Goal: Find specific page/section: Find specific page/section

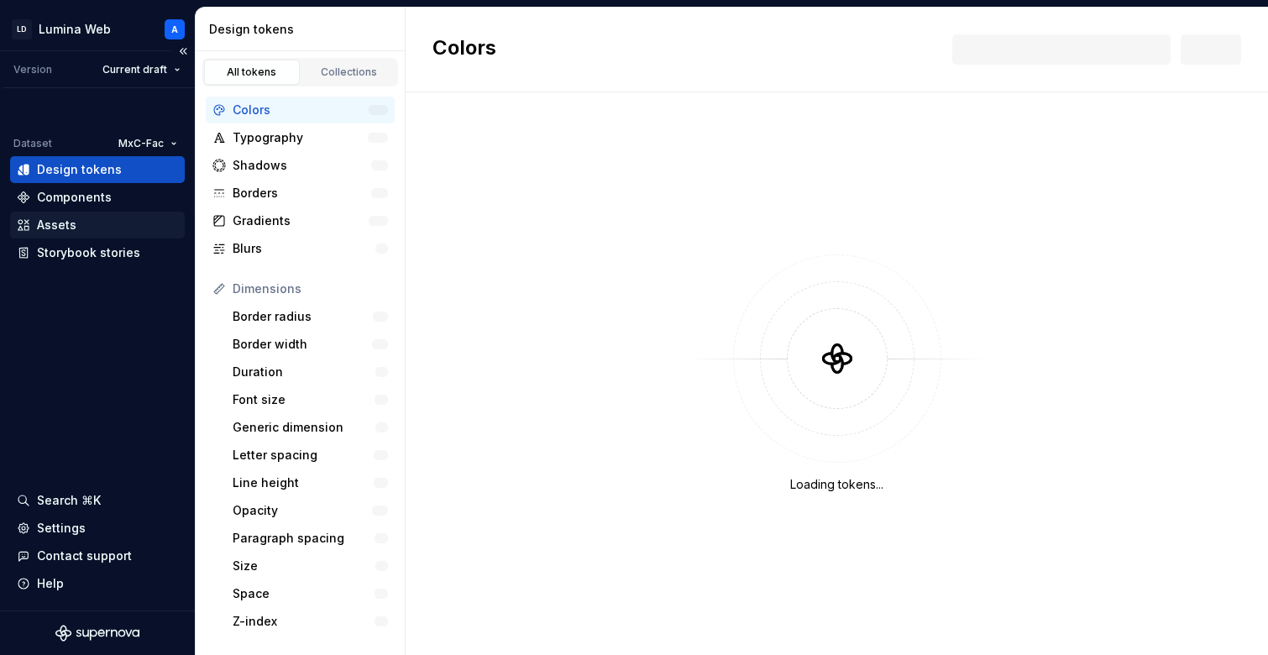
click at [65, 224] on div "Assets" at bounding box center [56, 225] width 39 height 17
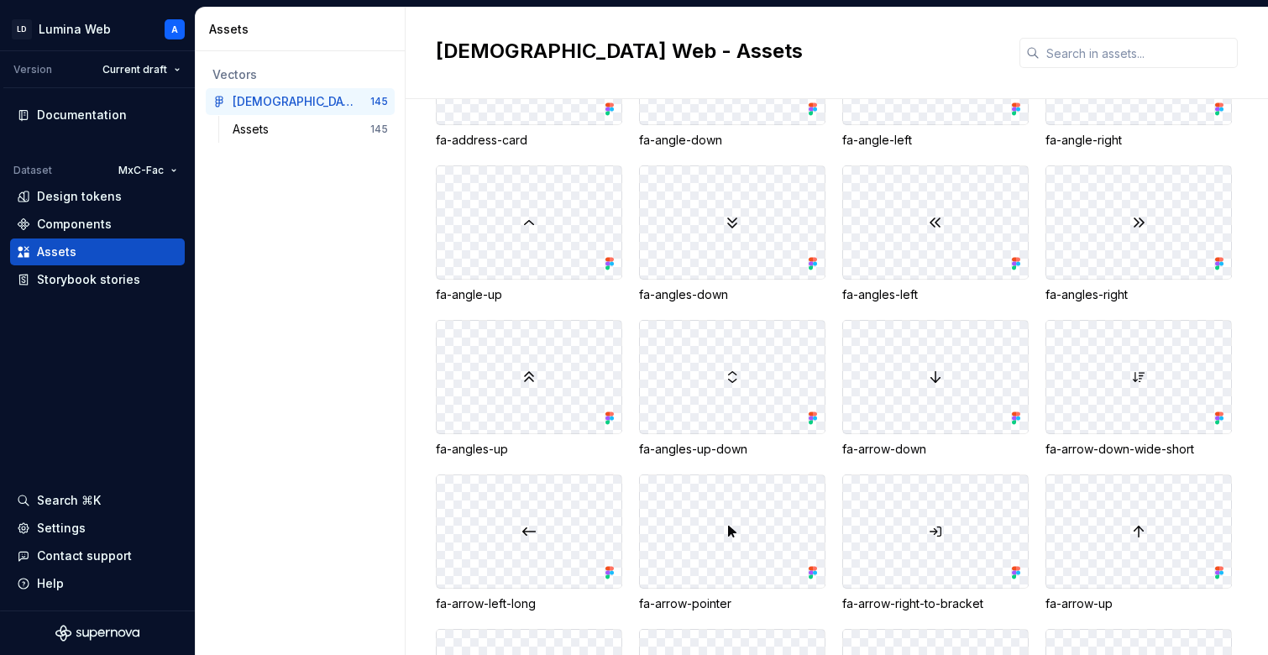
scroll to position [88, 0]
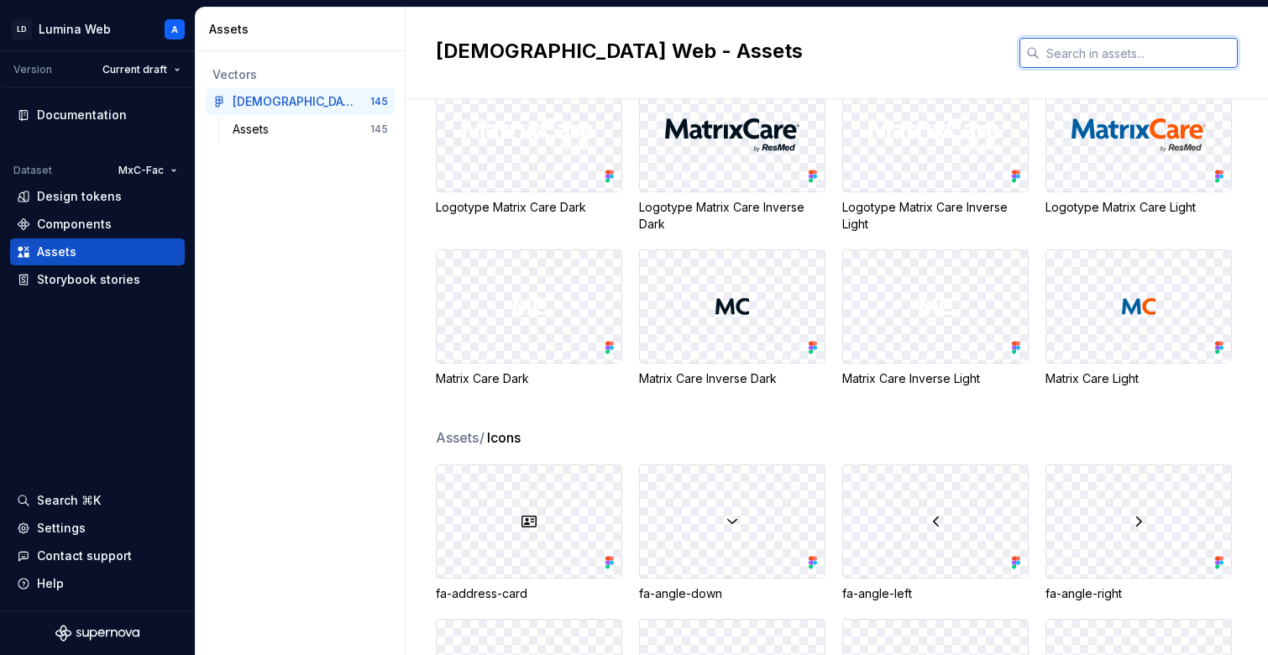
click at [1139, 48] on input "text" at bounding box center [1138, 53] width 198 height 30
type input "e"
type input "n"
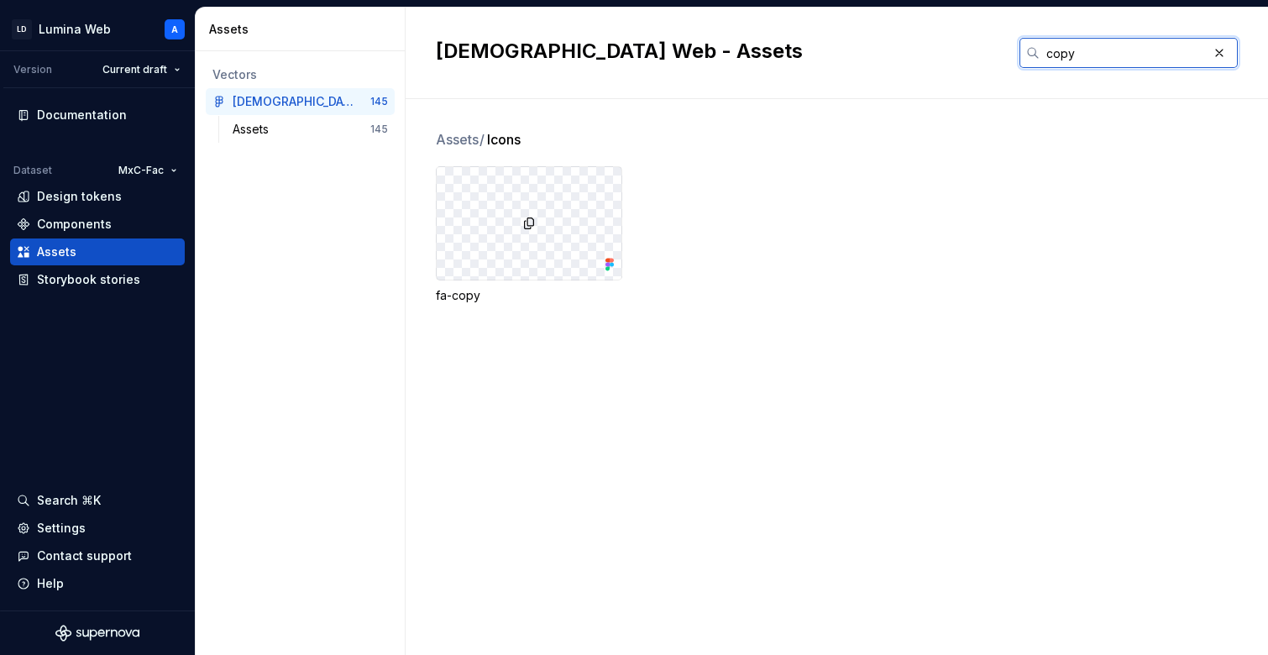
type input "copy"
click at [774, 224] on div "fa-copy" at bounding box center [852, 235] width 832 height 138
click at [332, 127] on div "Assets" at bounding box center [302, 129] width 138 height 17
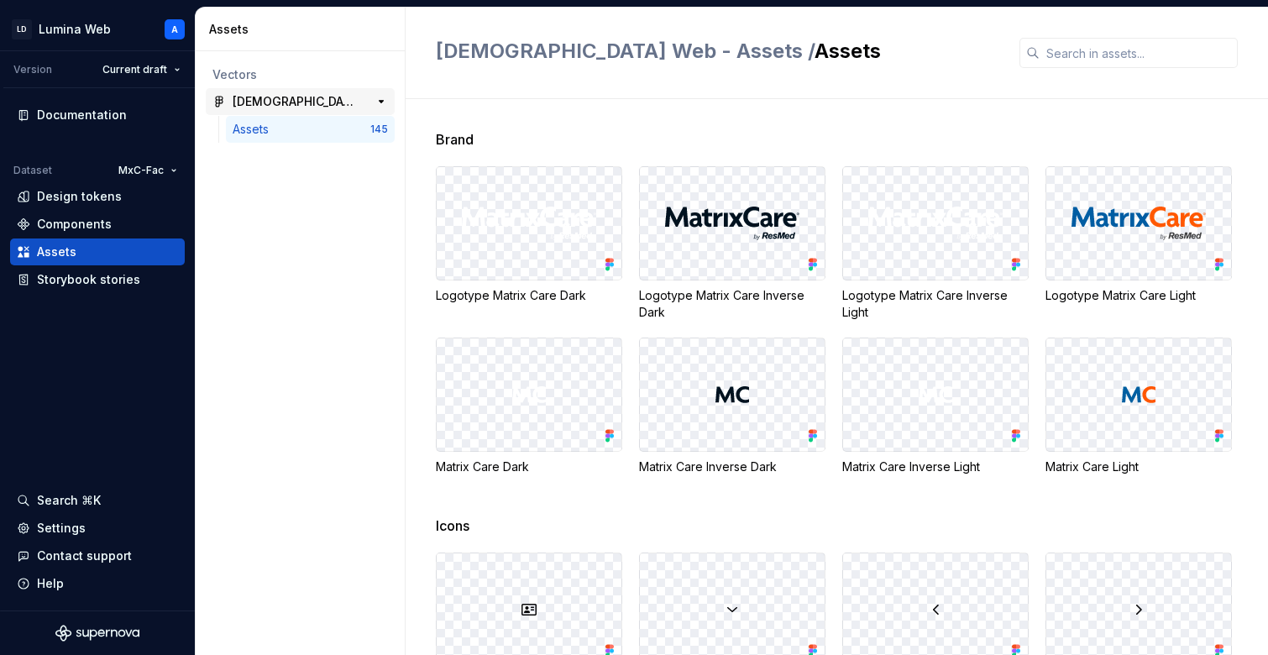
click at [307, 95] on div "[DEMOGRAPHIC_DATA] Web - Assets" at bounding box center [295, 101] width 125 height 17
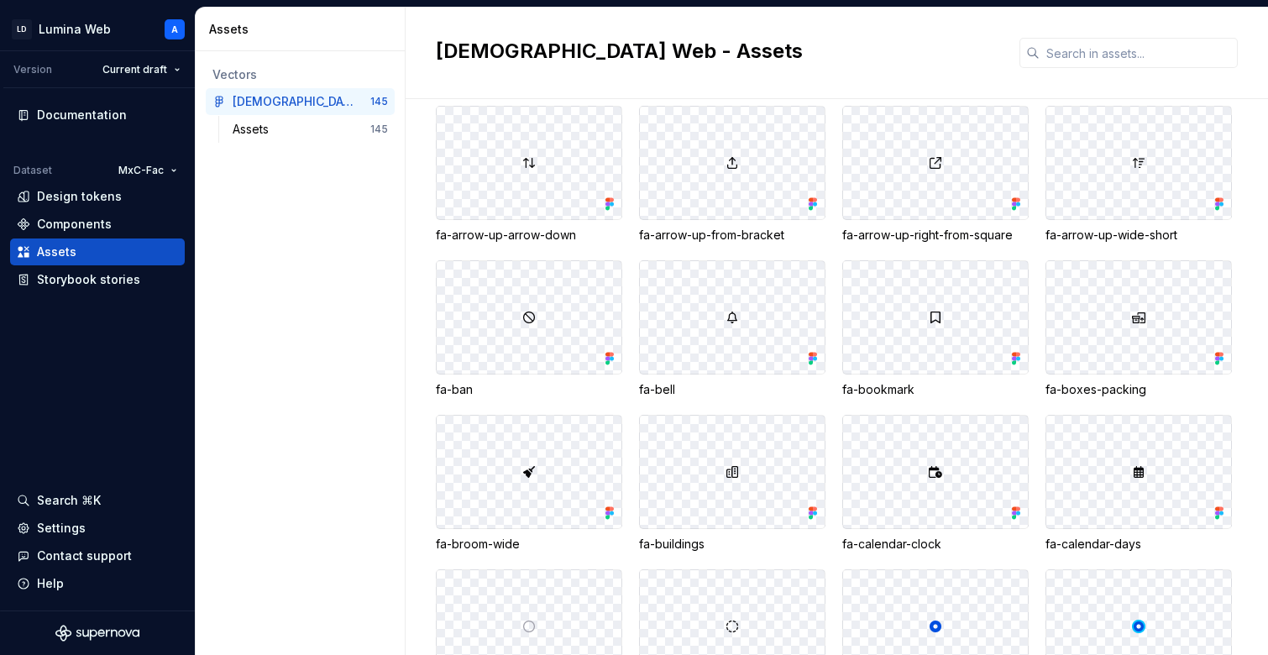
scroll to position [965, 0]
